Goal: Share content: Share content

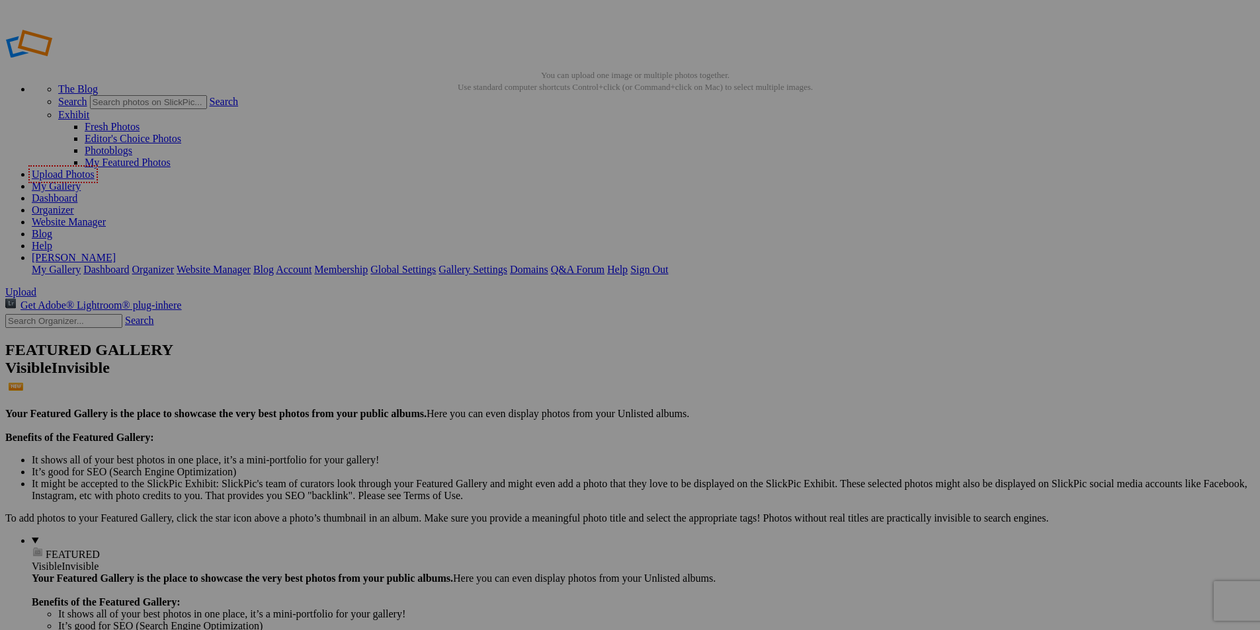
paste input "Bridal Jewelry Designers Creating Unique Engagement Rings"
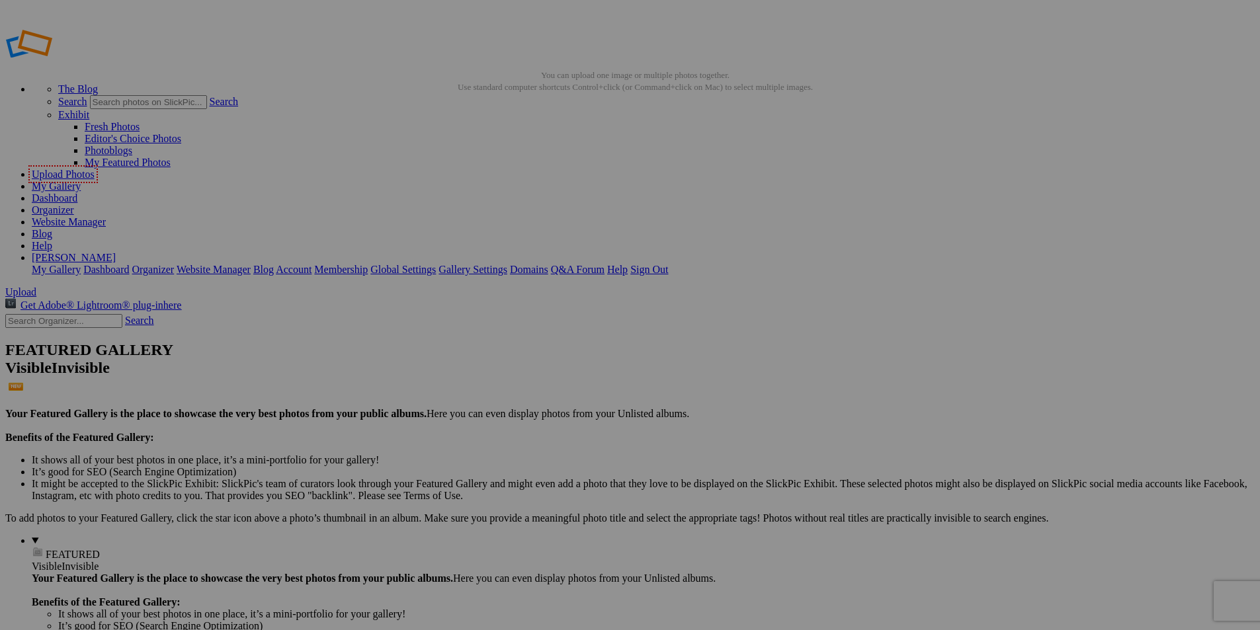
type input "Bridal Jewelry Designers Creating Unique Engagement Rings"
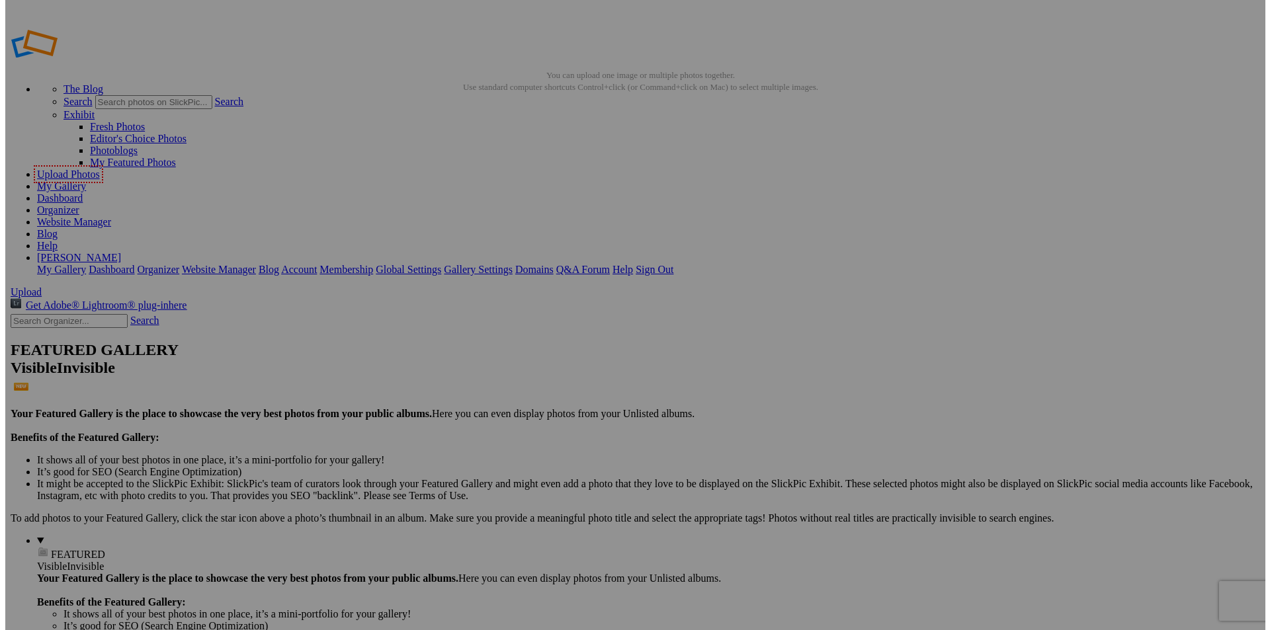
scroll to position [0, 0]
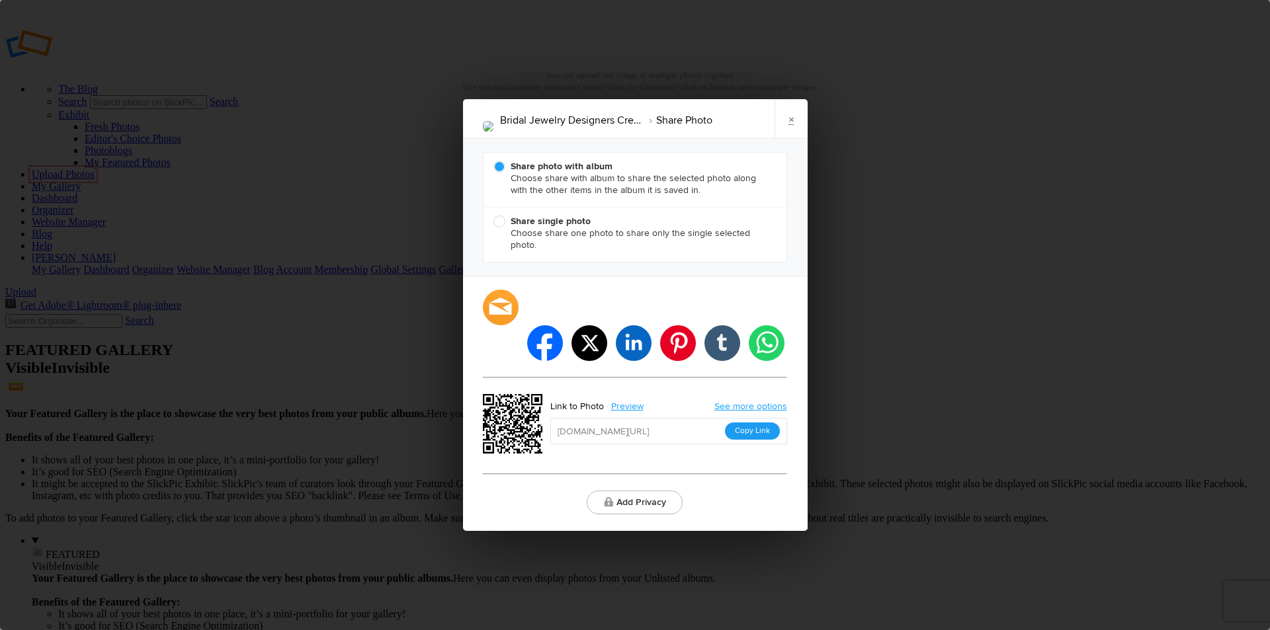
click at [750, 423] on button "Copy Link" at bounding box center [752, 431] width 55 height 17
